Goal: Task Accomplishment & Management: Use online tool/utility

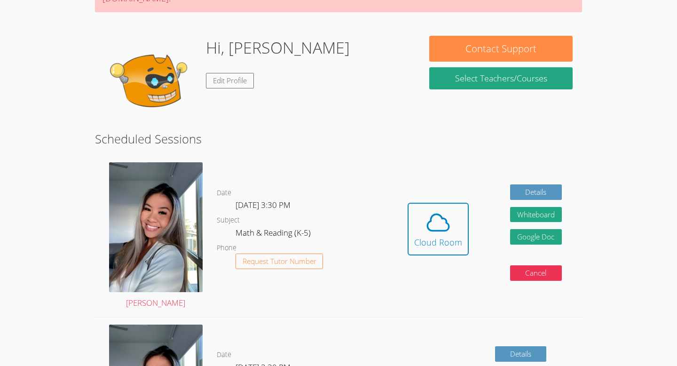
scroll to position [92, 0]
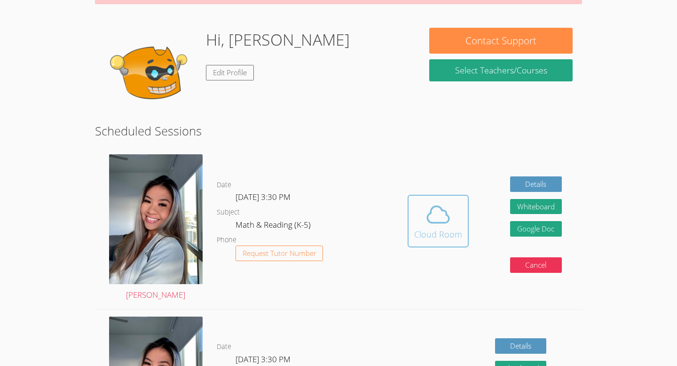
click at [423, 215] on span at bounding box center [438, 214] width 48 height 26
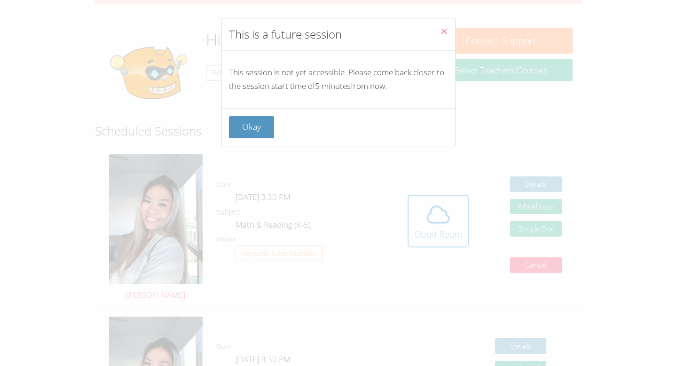
click at [252, 127] on button "Okay" at bounding box center [251, 127] width 45 height 22
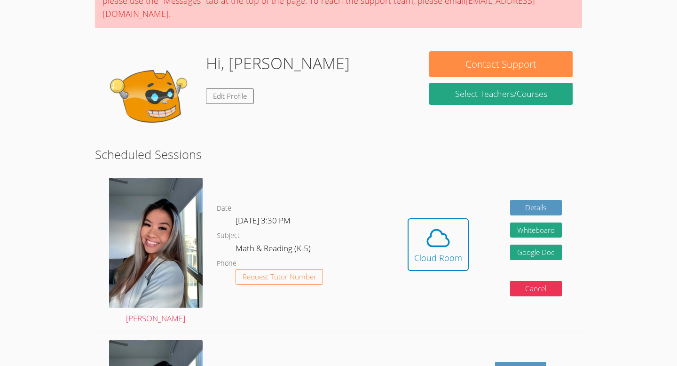
scroll to position [64, 0]
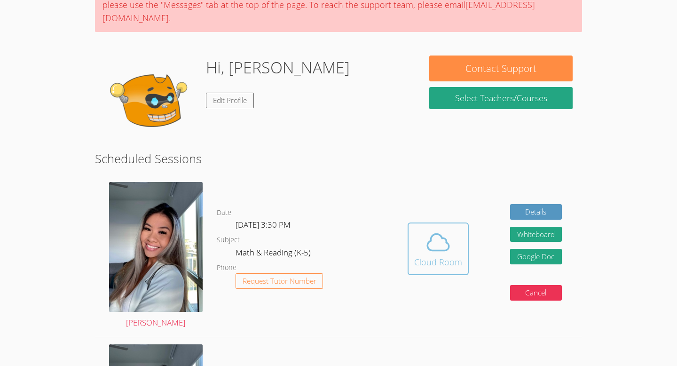
click at [436, 258] on div "Cloud Room" at bounding box center [438, 261] width 48 height 13
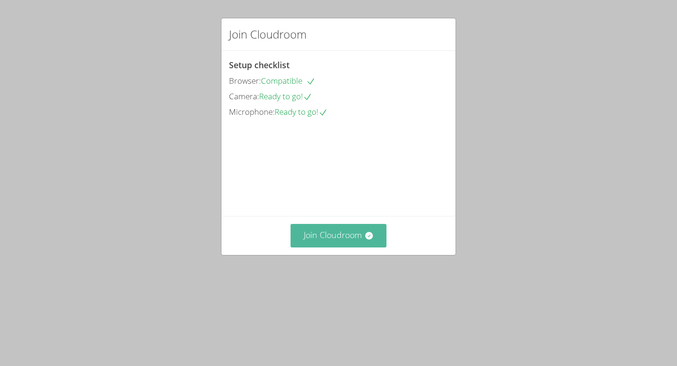
click at [338, 247] on button "Join Cloudroom" at bounding box center [338, 235] width 96 height 23
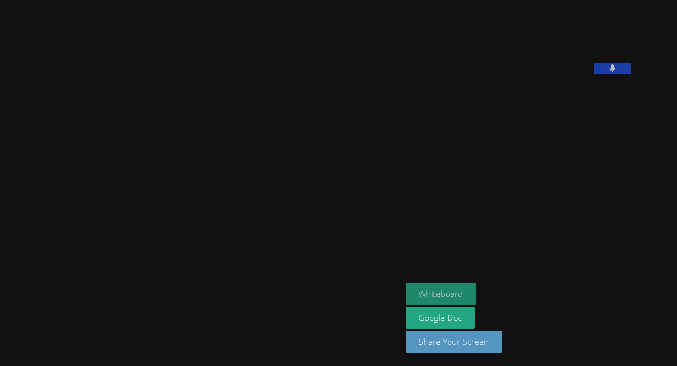
click at [457, 288] on button "Whiteboard" at bounding box center [441, 293] width 71 height 22
